Goal: Information Seeking & Learning: Learn about a topic

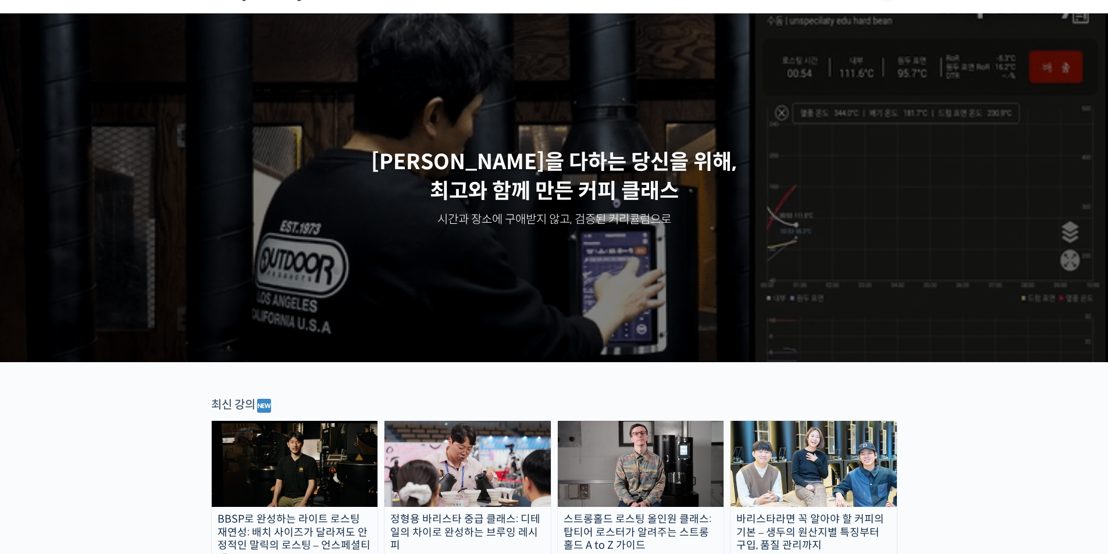
scroll to position [175, 0]
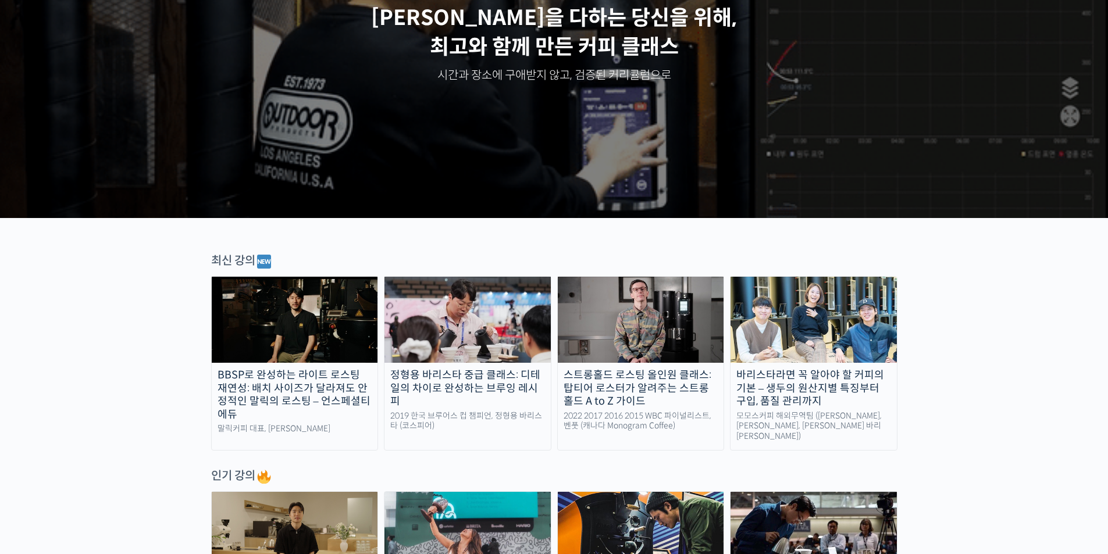
click at [472, 305] on img at bounding box center [468, 320] width 166 height 86
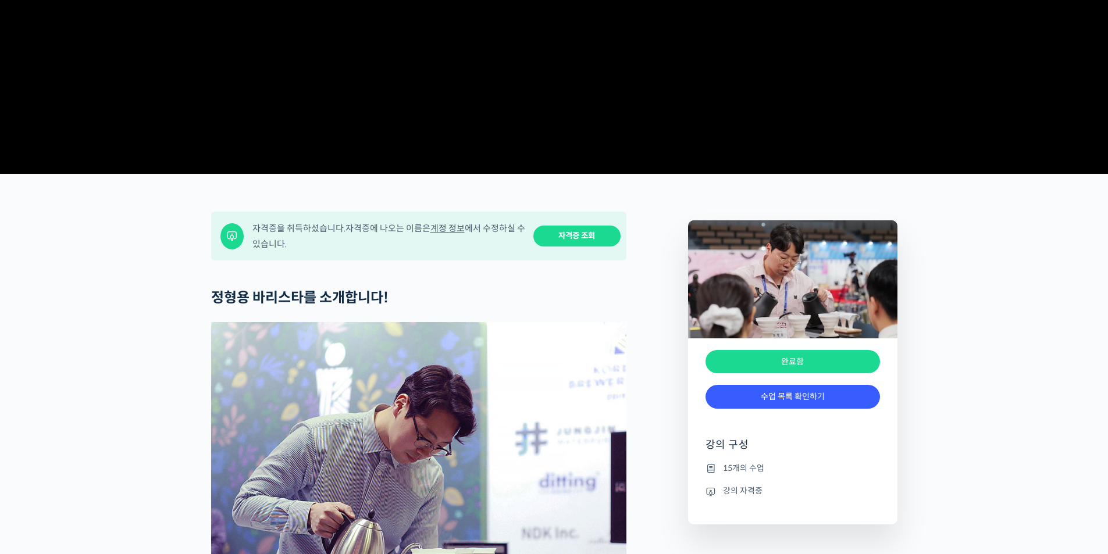
scroll to position [407, 0]
